Goal: Task Accomplishment & Management: Understand process/instructions

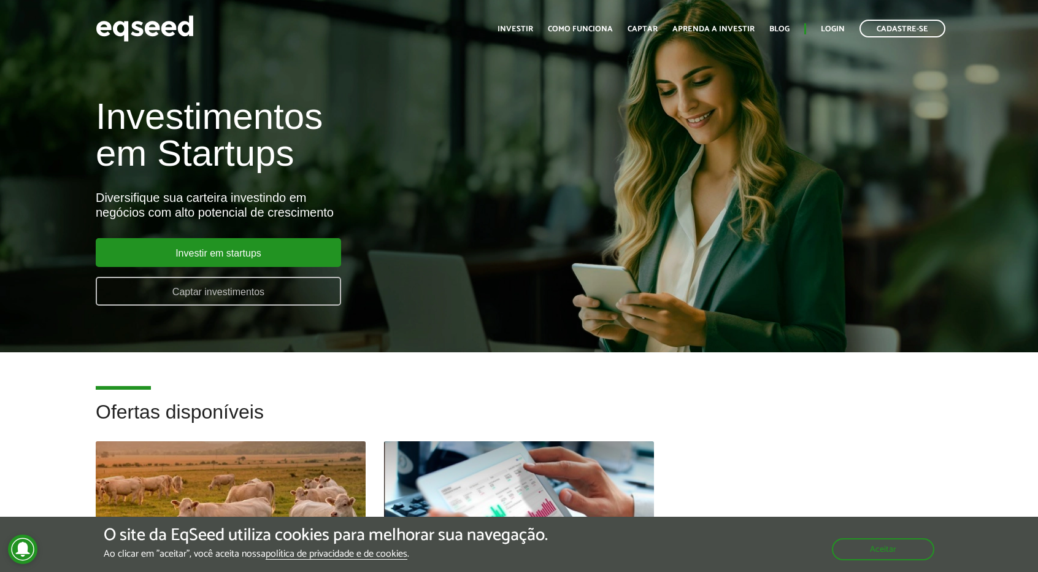
click at [291, 289] on link "Captar investimentos" at bounding box center [218, 291] width 245 height 29
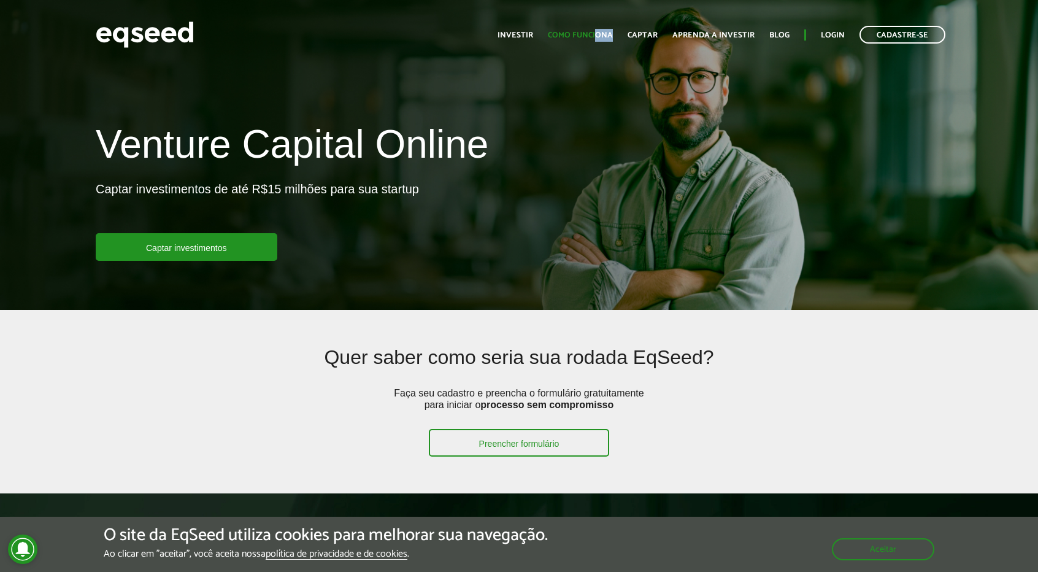
drag, startPoint x: 596, startPoint y: 42, endPoint x: 599, endPoint y: 34, distance: 8.8
click at [599, 34] on ul "Início Investir Como funciona Captar Aprenda a investir Blog Login Cadastre-se" at bounding box center [721, 35] width 460 height 18
click at [599, 34] on link "Como funciona" at bounding box center [580, 35] width 65 height 8
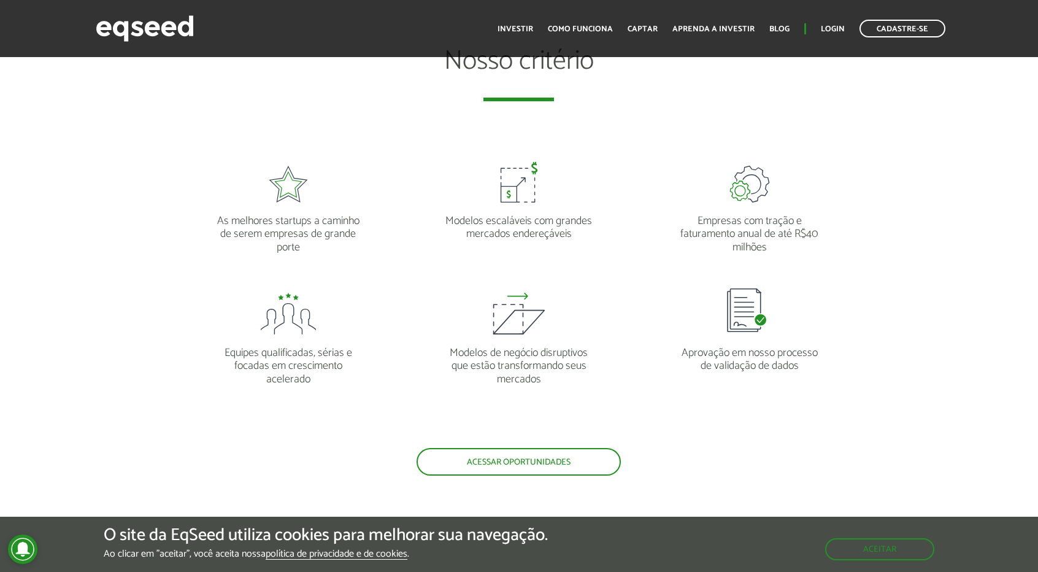
scroll to position [1072, 0]
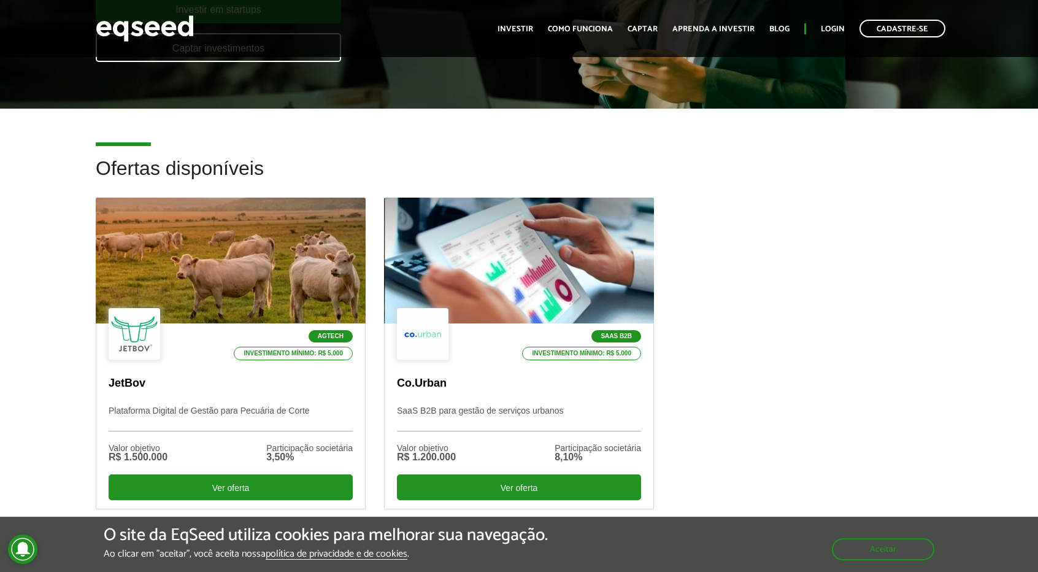
scroll to position [241, 0]
